Goal: Task Accomplishment & Management: Use online tool/utility

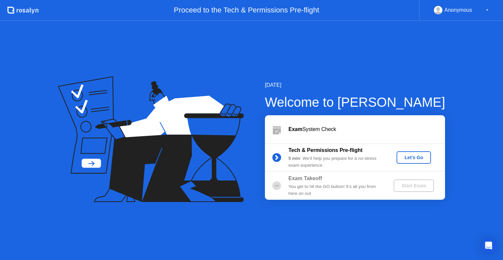
click at [419, 162] on button "Let's Go" at bounding box center [413, 157] width 34 height 12
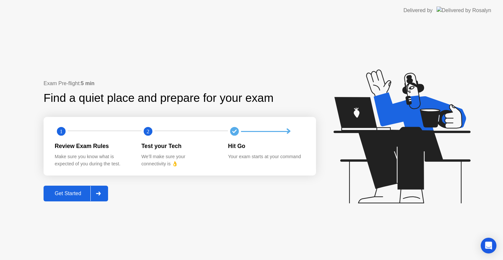
click at [96, 194] on div at bounding box center [98, 193] width 16 height 15
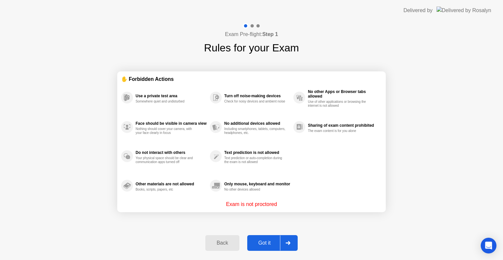
click at [271, 240] on div "Got it" at bounding box center [264, 243] width 31 height 6
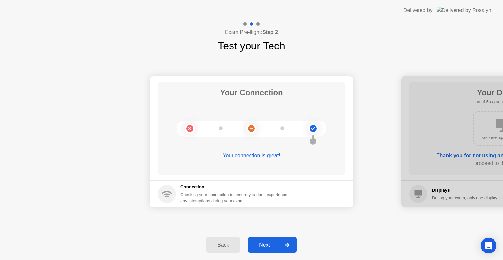
click at [288, 241] on div at bounding box center [287, 244] width 16 height 15
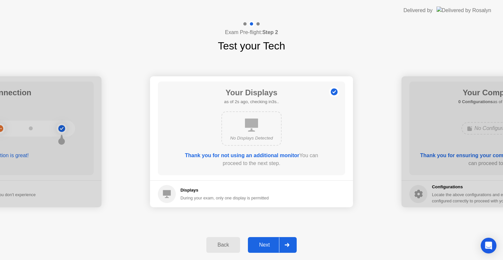
click at [351, 249] on div "Back Next" at bounding box center [251, 245] width 503 height 30
click at [263, 249] on button "Next" at bounding box center [272, 245] width 49 height 16
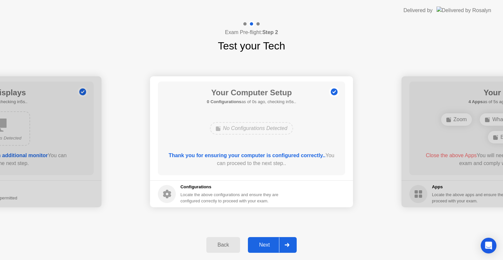
click at [270, 242] on div "Next" at bounding box center [264, 245] width 29 height 6
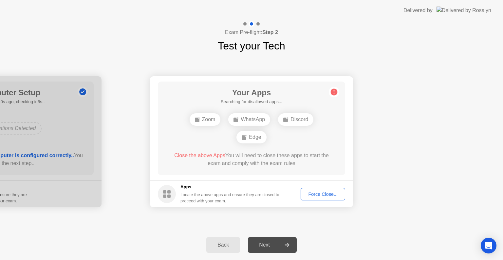
click at [317, 195] on div "Force Close..." at bounding box center [323, 193] width 40 height 5
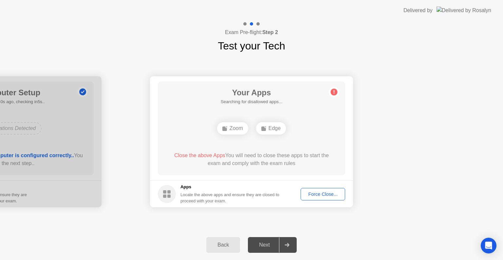
click at [317, 196] on div "Force Close..." at bounding box center [323, 193] width 40 height 5
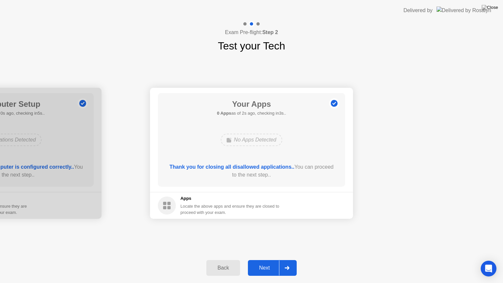
click at [268, 259] on div "Next" at bounding box center [264, 268] width 29 height 6
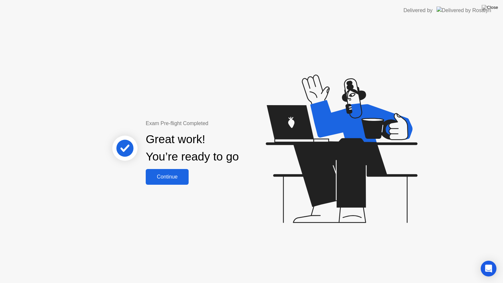
click at [183, 179] on div "Continue" at bounding box center [167, 177] width 39 height 6
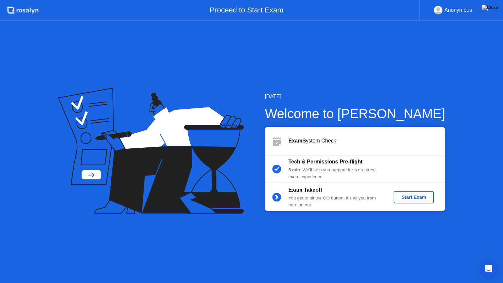
click at [418, 198] on div "Start Exam" at bounding box center [413, 196] width 35 height 5
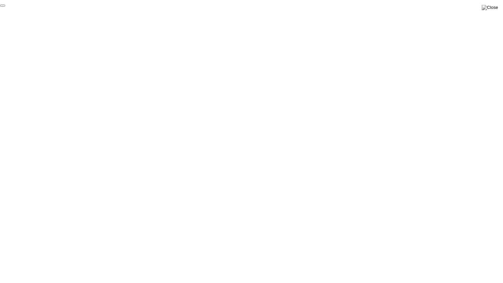
click at [5, 7] on button "End Proctoring Session" at bounding box center [2, 6] width 5 height 2
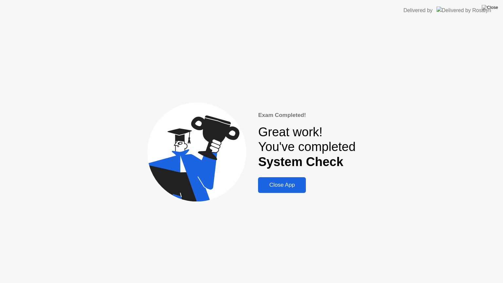
click at [274, 191] on button "Close App" at bounding box center [282, 185] width 48 height 16
